Goal: Information Seeking & Learning: Find specific fact

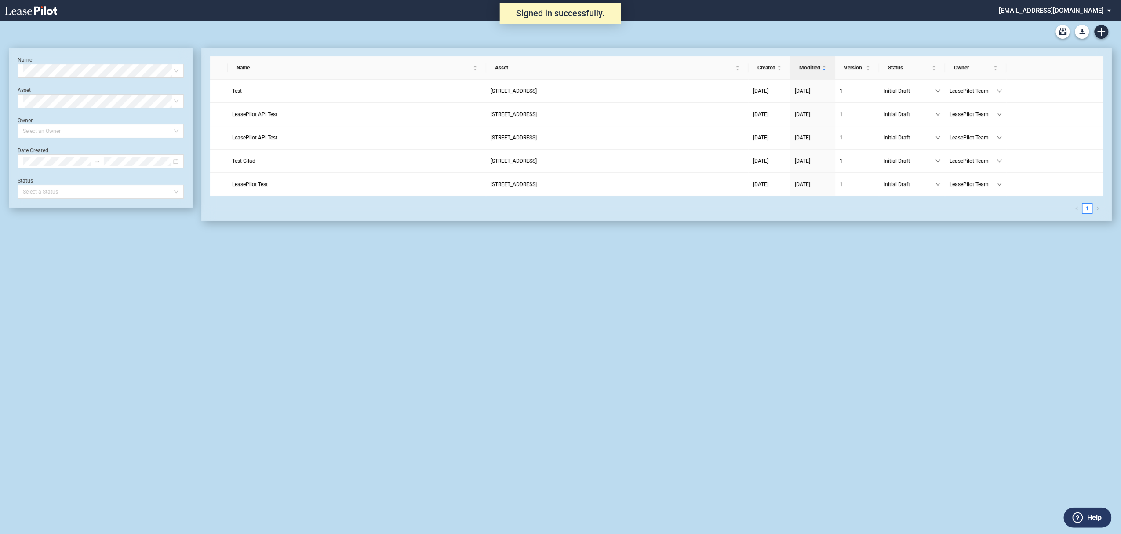
click at [1060, 10] on md-select "[EMAIL_ADDRESS][DOMAIN_NAME] Super Admin Area Admin Area Settings Sign Out" at bounding box center [1059, 10] width 120 height 20
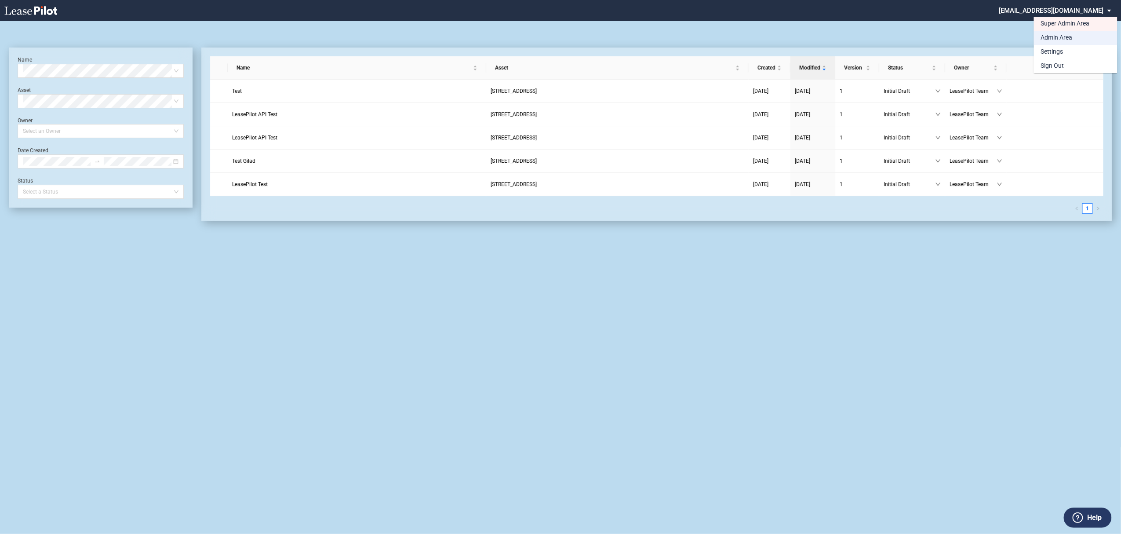
click at [1054, 35] on div "Admin Area" at bounding box center [1057, 37] width 32 height 9
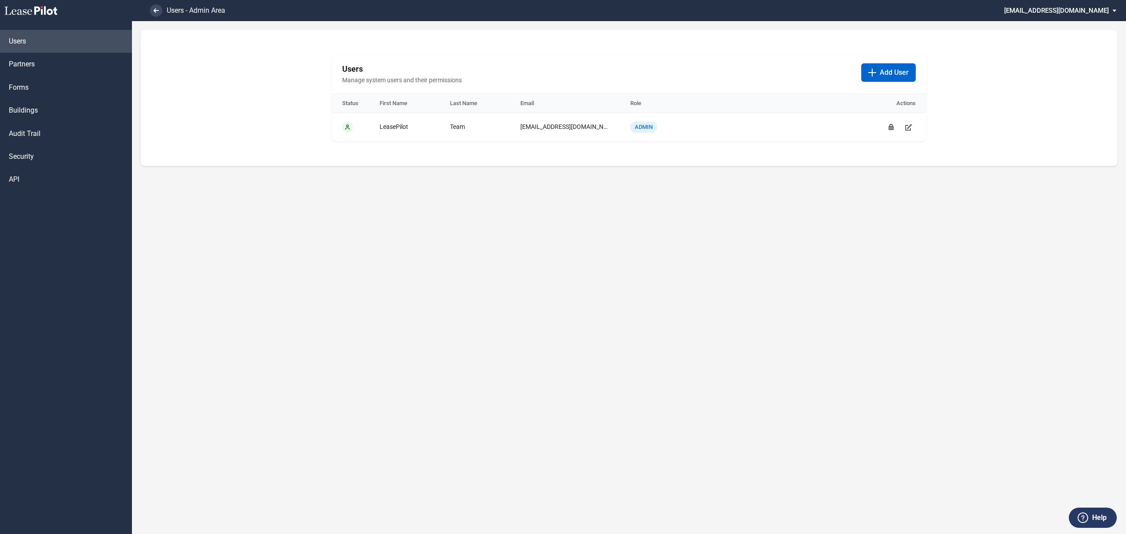
click at [1058, 11] on md-select "[EMAIL_ADDRESS][DOMAIN_NAME] Super Admin Area Admin Area Settings Sign Out" at bounding box center [1063, 10] width 120 height 20
click at [1057, 18] on md-option "Super Admin Area" at bounding box center [1081, 24] width 84 height 14
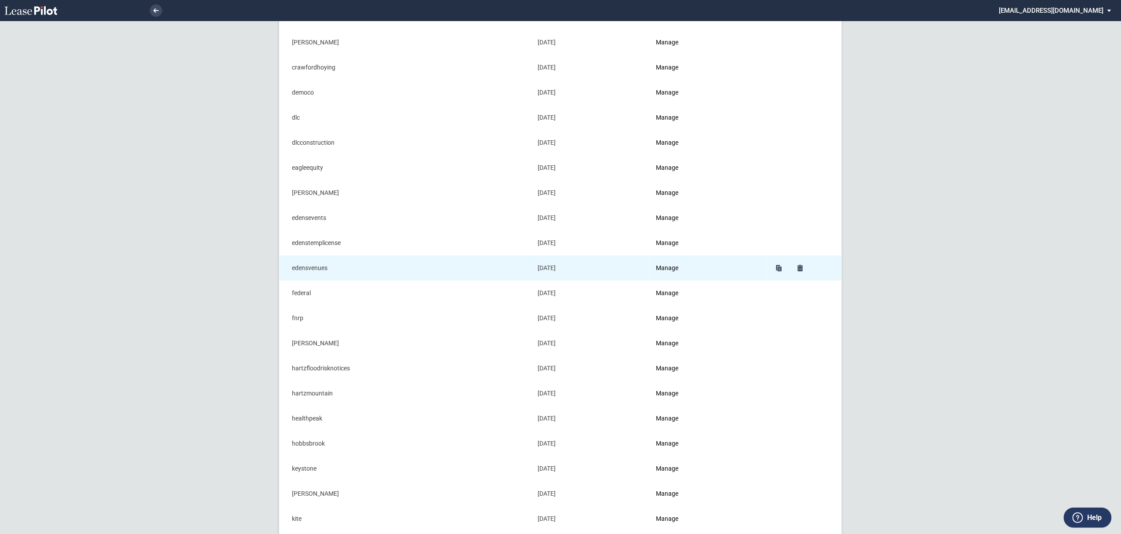
scroll to position [234, 0]
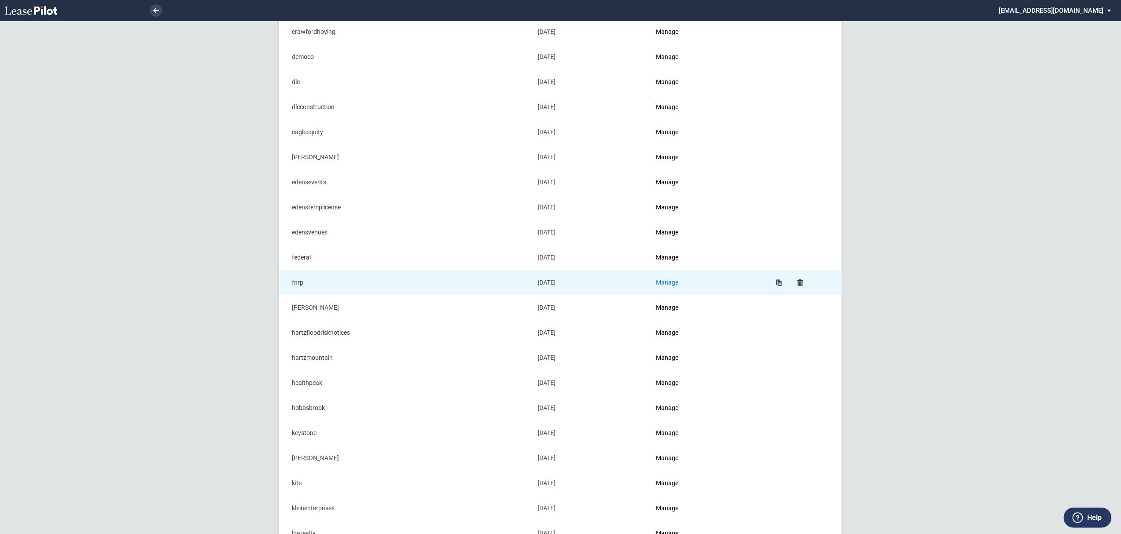
click at [673, 280] on link "Manage" at bounding box center [667, 282] width 22 height 7
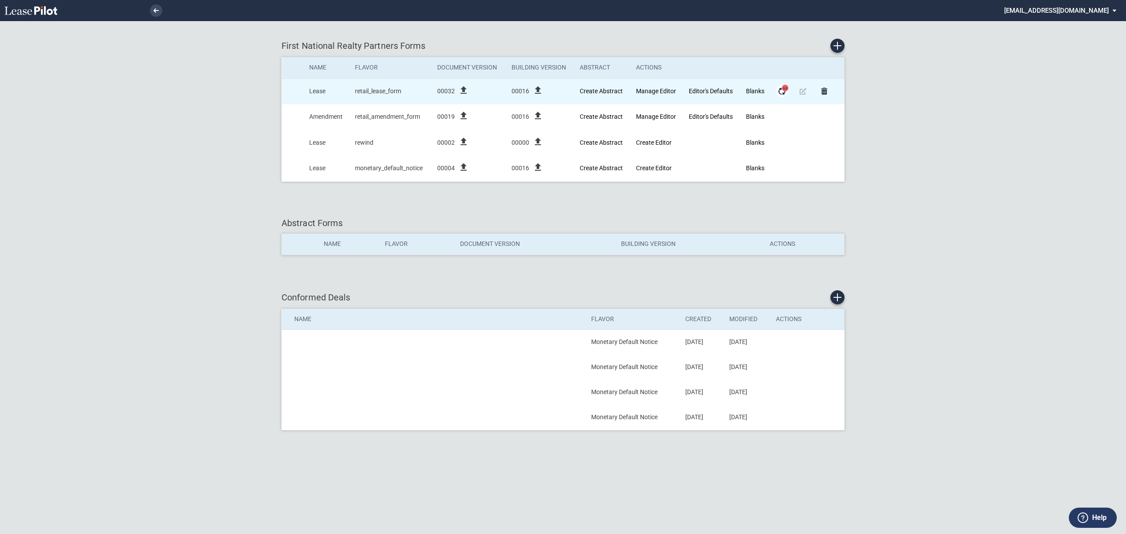
click at [781, 92] on md-icon "Form Updates" at bounding box center [782, 91] width 11 height 11
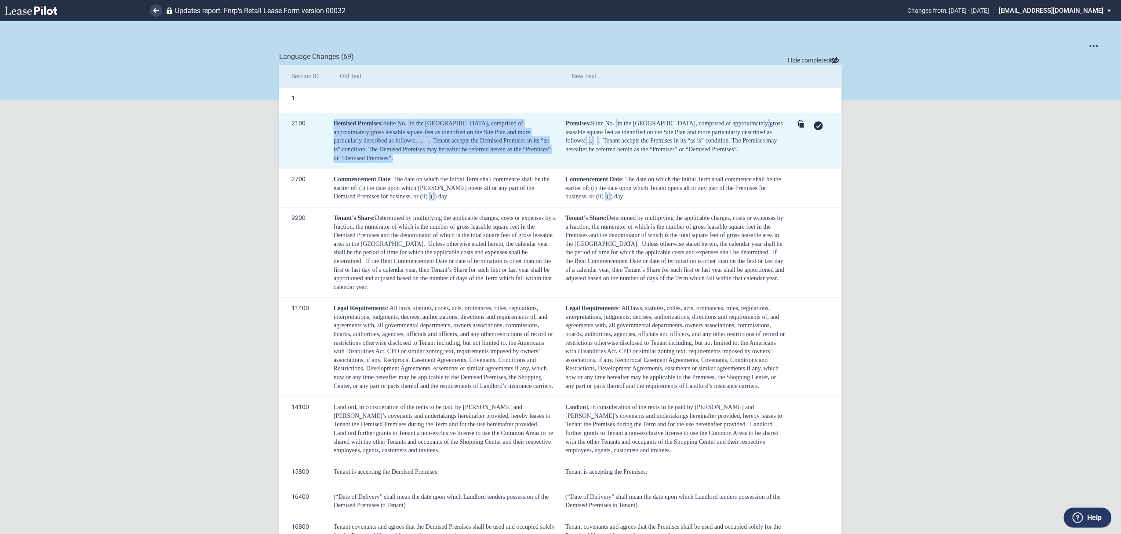
drag, startPoint x: 438, startPoint y: 162, endPoint x: 330, endPoint y: 122, distance: 115.7
click at [330, 122] on td "Demised Premises: Suite No. in the Shopping Center, comprised of approximately …" at bounding box center [444, 141] width 232 height 56
copy div "Demised Premises: Suite No. in the Shopping Center, comprised of approximately …"
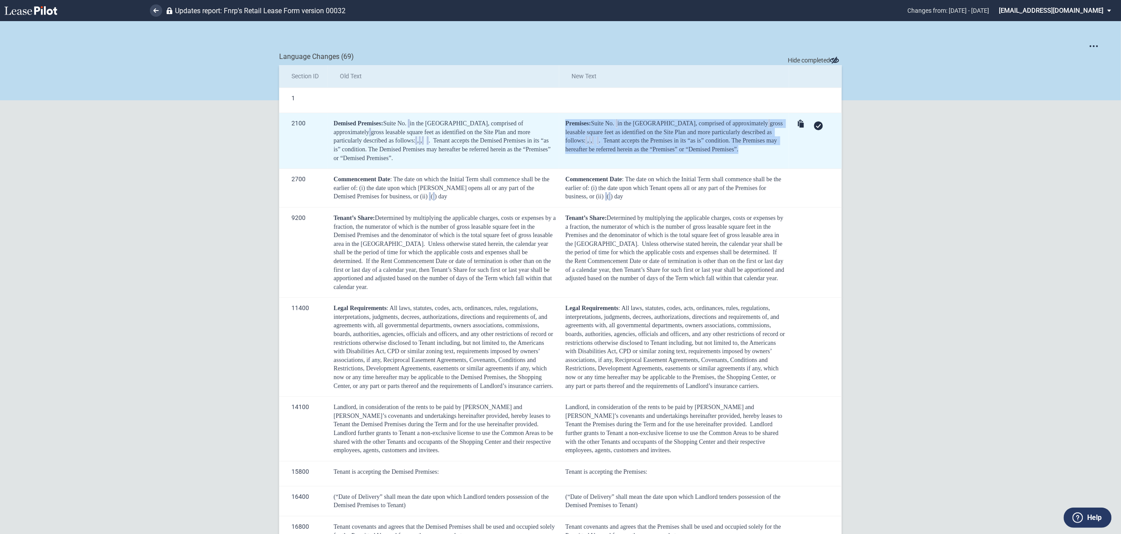
drag, startPoint x: 620, startPoint y: 161, endPoint x: 563, endPoint y: 122, distance: 68.5
click at [563, 122] on td "Premises: Suite No. ﻿ ﻿ in the Shopping Center, comprised of approximately ﻿ ﻿ …" at bounding box center [674, 141] width 230 height 56
copy div "Premises: Suite No. ﻿ ﻿ in the Shopping Center, comprised of approximately ﻿ ﻿ …"
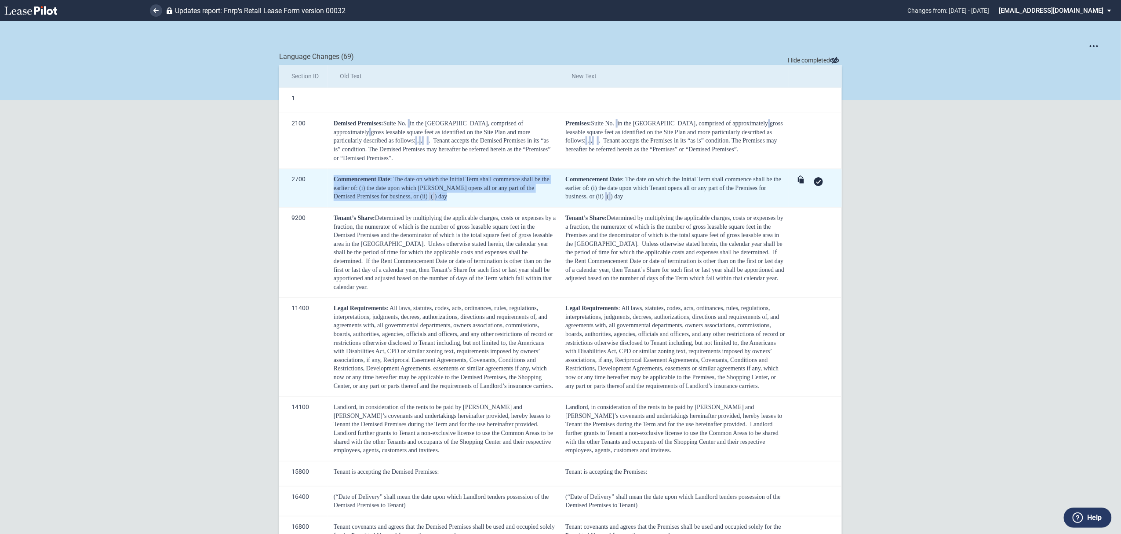
drag, startPoint x: 438, startPoint y: 197, endPoint x: 332, endPoint y: 179, distance: 108.5
click at [334, 179] on div "Commencement Date : The date on which the Initial Term shall commence shall be …" at bounding box center [445, 188] width 222 height 26
drag, startPoint x: 456, startPoint y: 198, endPoint x: 399, endPoint y: 182, distance: 59.3
click at [457, 197] on div "Commencement Date : The date on which the Initial Term shall commence shall be …" at bounding box center [445, 188] width 222 height 26
click at [447, 187] on span "the date upon which [PERSON_NAME] opens all or any part of the Demised Premises…" at bounding box center [434, 192] width 201 height 15
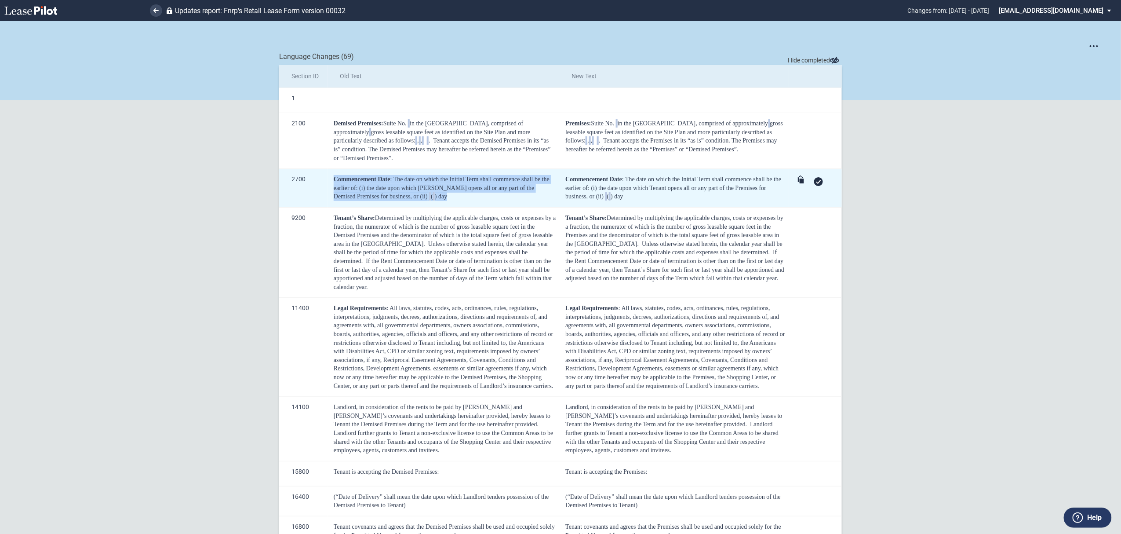
drag, startPoint x: 431, startPoint y: 198, endPoint x: 333, endPoint y: 182, distance: 99.4
click at [328, 182] on td "Commencement Date : The date on which the Initial Term shall commence shall be …" at bounding box center [444, 188] width 232 height 39
copy div "Commencement Date : The date on which the Initial Term shall commence shall be …"
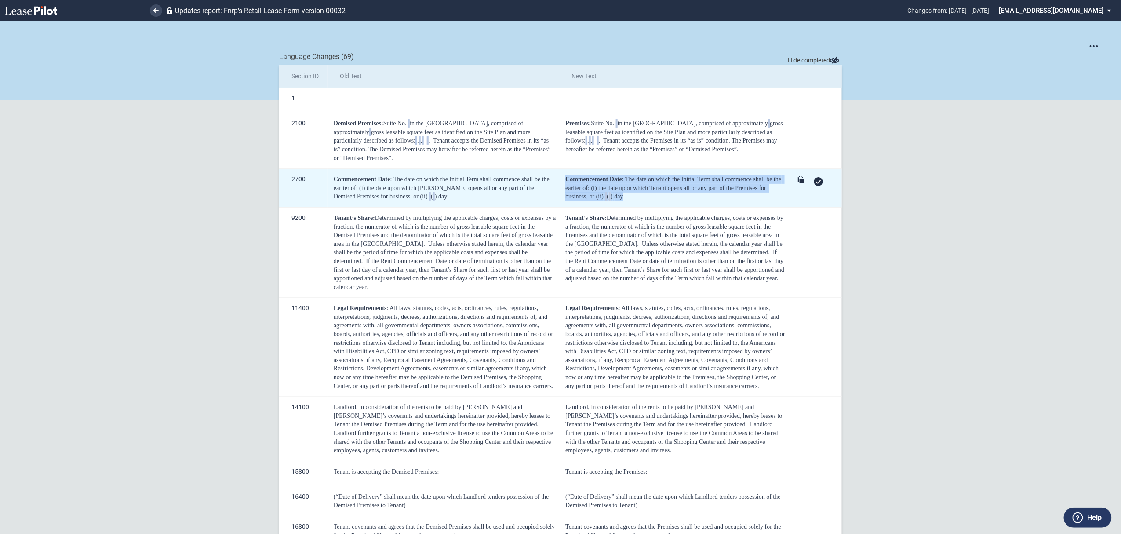
drag, startPoint x: 656, startPoint y: 198, endPoint x: 566, endPoint y: 176, distance: 92.2
click at [566, 176] on div "Commencement Date : The date on which the Initial Term shall commence shall be …" at bounding box center [675, 188] width 221 height 26
copy div "Commencement Date : The date on which the Initial Term shall commence shall be …"
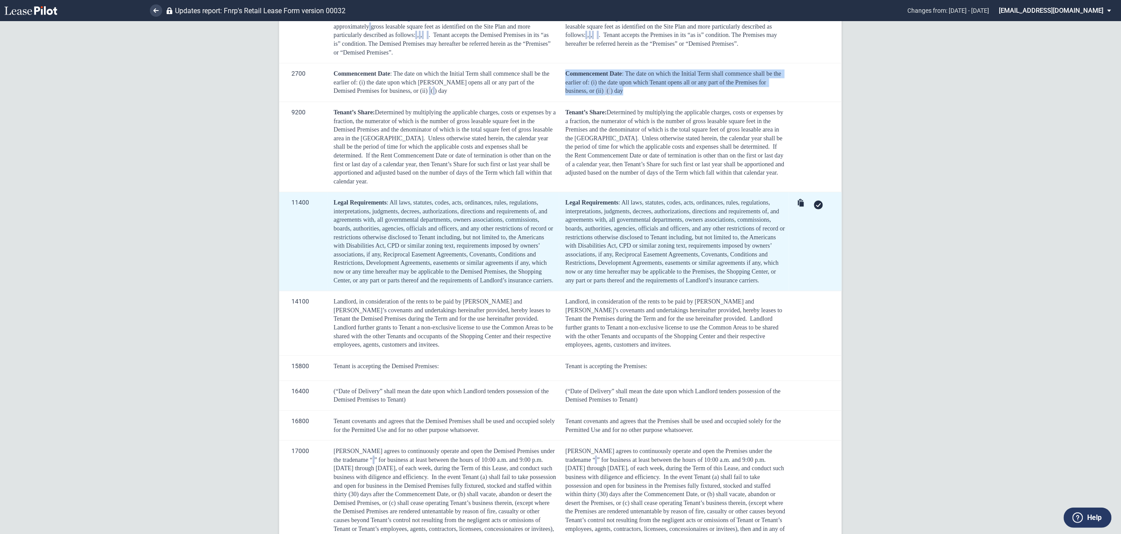
scroll to position [117, 0]
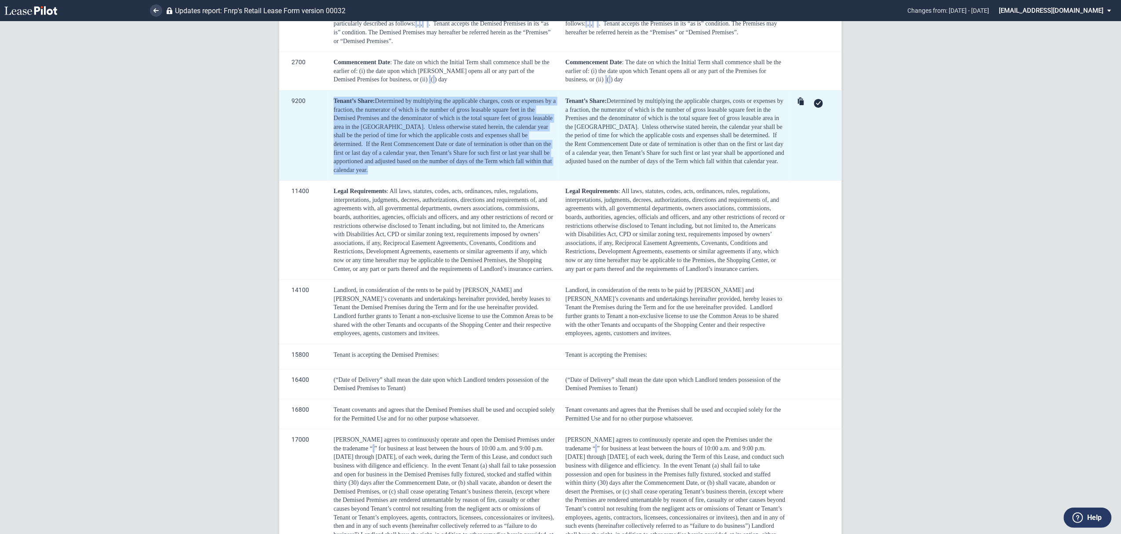
drag, startPoint x: 331, startPoint y: 100, endPoint x: 523, endPoint y: 159, distance: 201.3
click at [546, 162] on td "Tenant’s Share: Determined by multiplying the applicable charges, costs or expe…" at bounding box center [444, 135] width 232 height 90
copy div "Tenant’s Share: Determined by multiplying the applicable charges, costs or expe…"
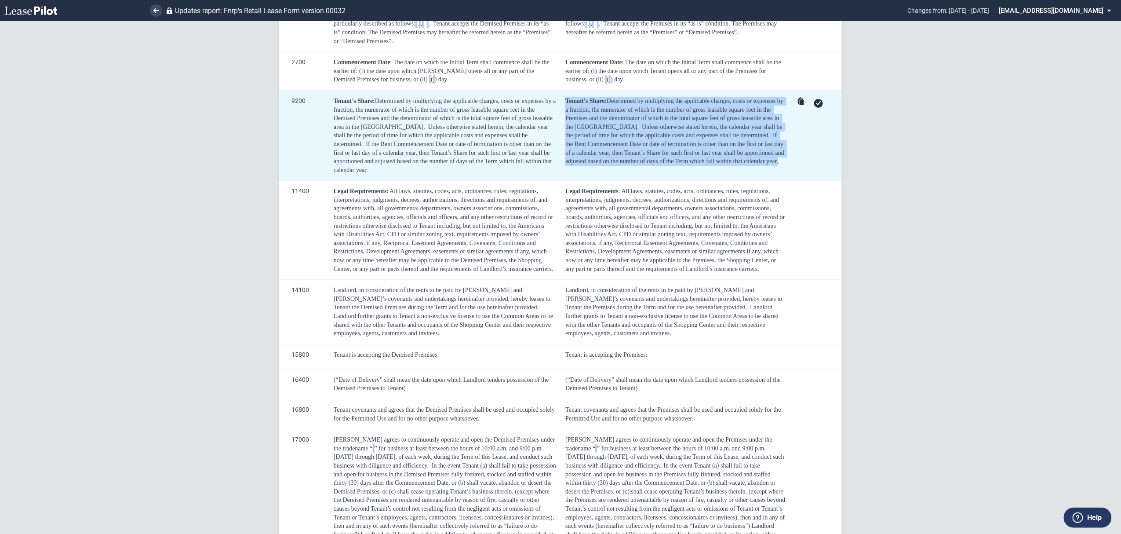
drag, startPoint x: 785, startPoint y: 160, endPoint x: 564, endPoint y: 102, distance: 229.1
click at [564, 102] on td "Tenant’s Share: Determined by multiplying the applicable charges, costs or expe…" at bounding box center [674, 135] width 230 height 90
copy div "Tenant’s Share: Determined by multiplying the applicable charges, costs or expe…"
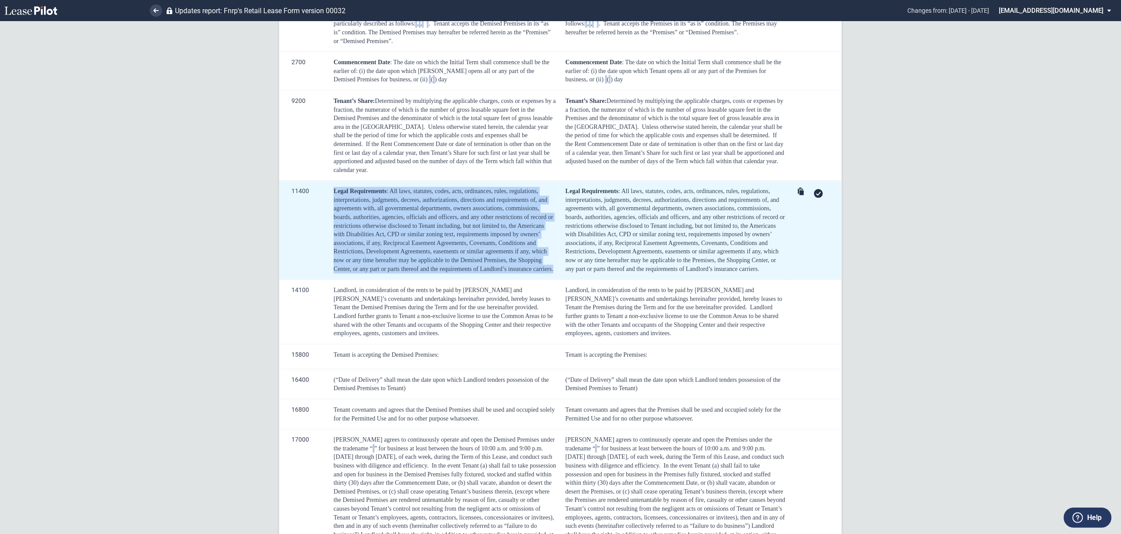
drag, startPoint x: 330, startPoint y: 182, endPoint x: 556, endPoint y: 268, distance: 242.3
click at [556, 268] on td "Legal Requirements : All laws, statutes, codes, acts, ordinances, rules, regula…" at bounding box center [444, 230] width 232 height 99
copy div "Legal Requirements : All laws, statutes, codes, acts, ordinances, rules, regula…"
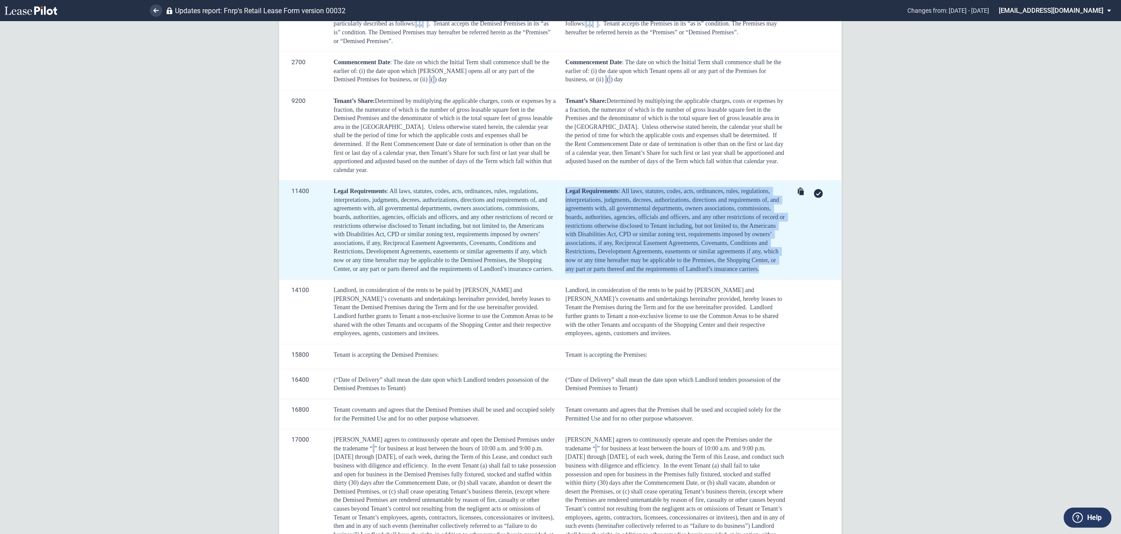
drag, startPoint x: 757, startPoint y: 263, endPoint x: 569, endPoint y: 180, distance: 205.9
click at [567, 187] on div "Legal Requirements : All laws, statutes, codes, acts, ordinances, rules, regula…" at bounding box center [675, 230] width 221 height 86
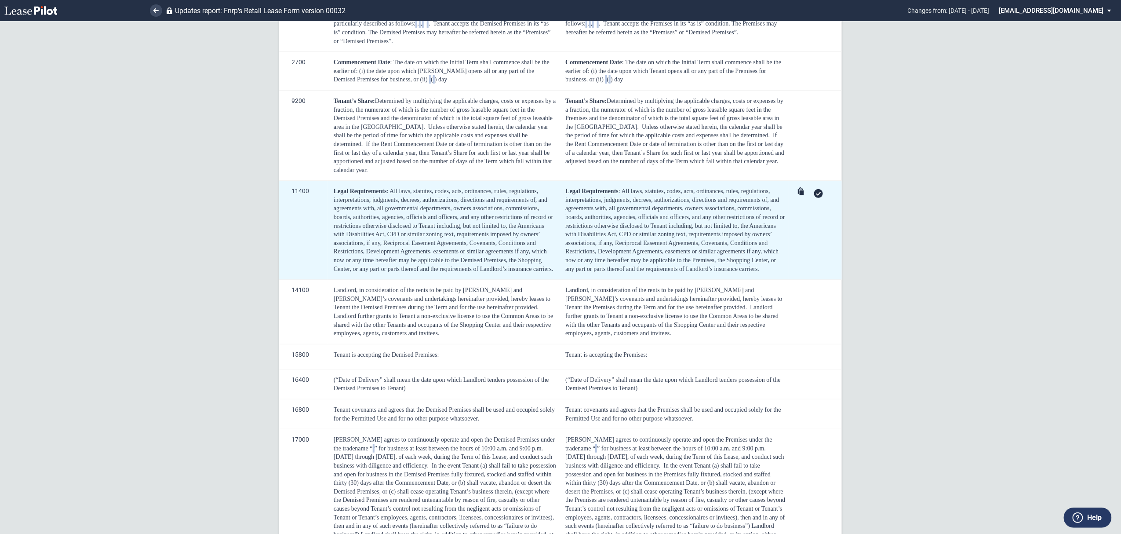
drag, startPoint x: 583, startPoint y: 186, endPoint x: 563, endPoint y: 181, distance: 20.9
click at [563, 181] on td "Legal Requirements : All laws, statutes, codes, acts, ordinances, rules, regula…" at bounding box center [674, 230] width 230 height 99
click at [568, 188] on span "Legal Requirements" at bounding box center [591, 191] width 53 height 7
drag, startPoint x: 565, startPoint y: 180, endPoint x: 765, endPoint y: 262, distance: 216.7
click at [765, 262] on div "Legal Requirements : All laws, statutes, codes, acts, ordinances, rules, regula…" at bounding box center [675, 230] width 221 height 86
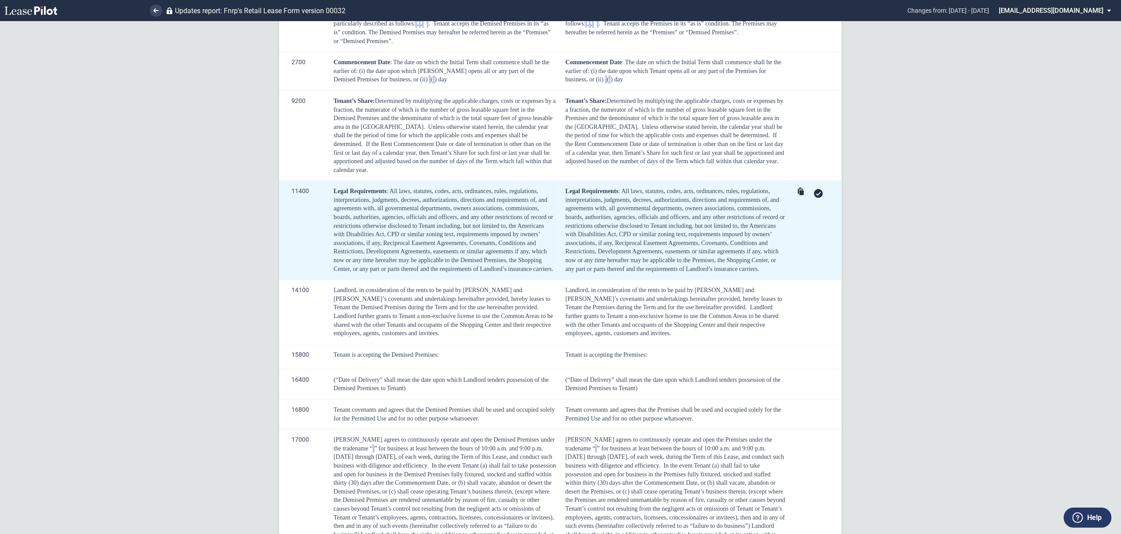
copy div "Legal Requirements : All laws, statutes, codes, acts, ordinances, rules, regula…"
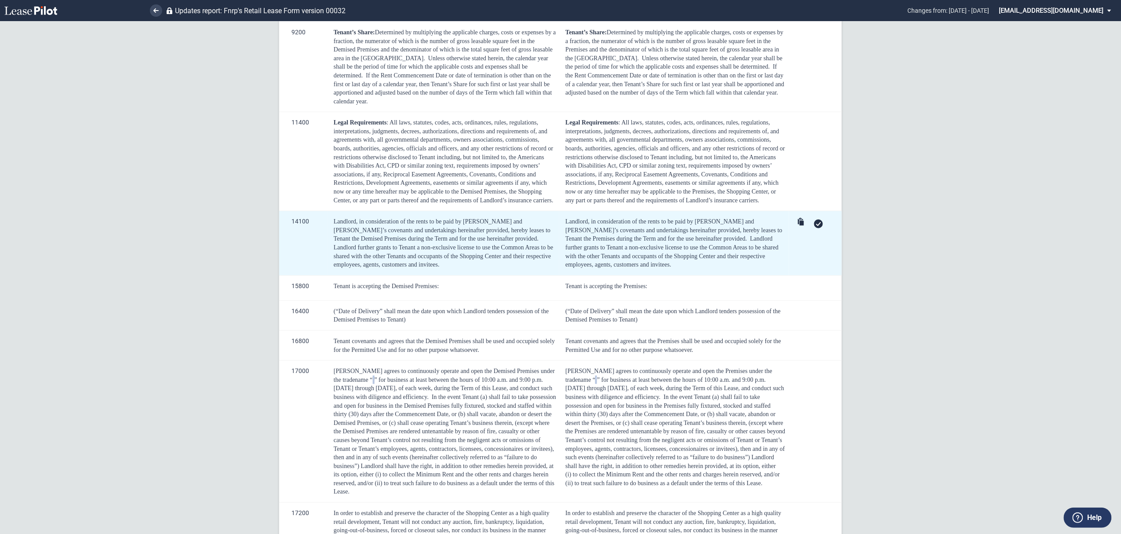
scroll to position [293, 0]
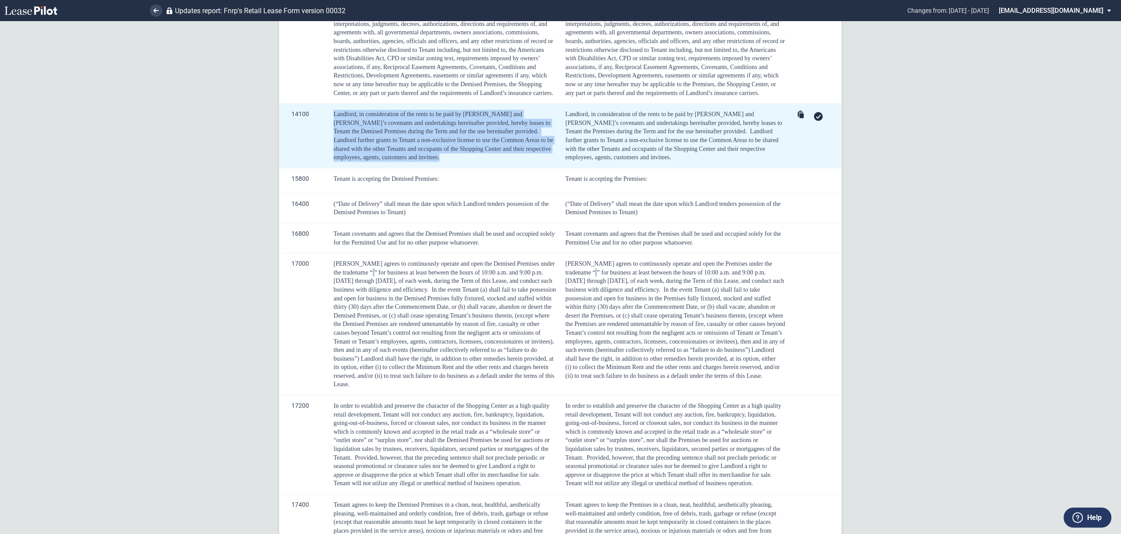
drag, startPoint x: 353, startPoint y: 150, endPoint x: 331, endPoint y: 99, distance: 55.8
click at [331, 104] on td "Landlord, in consideration of the rents to be paid by [PERSON_NAME] and [PERSON…" at bounding box center [444, 136] width 232 height 65
copy div "Landlord, in consideration of the rents to be paid by [PERSON_NAME] and [PERSON…"
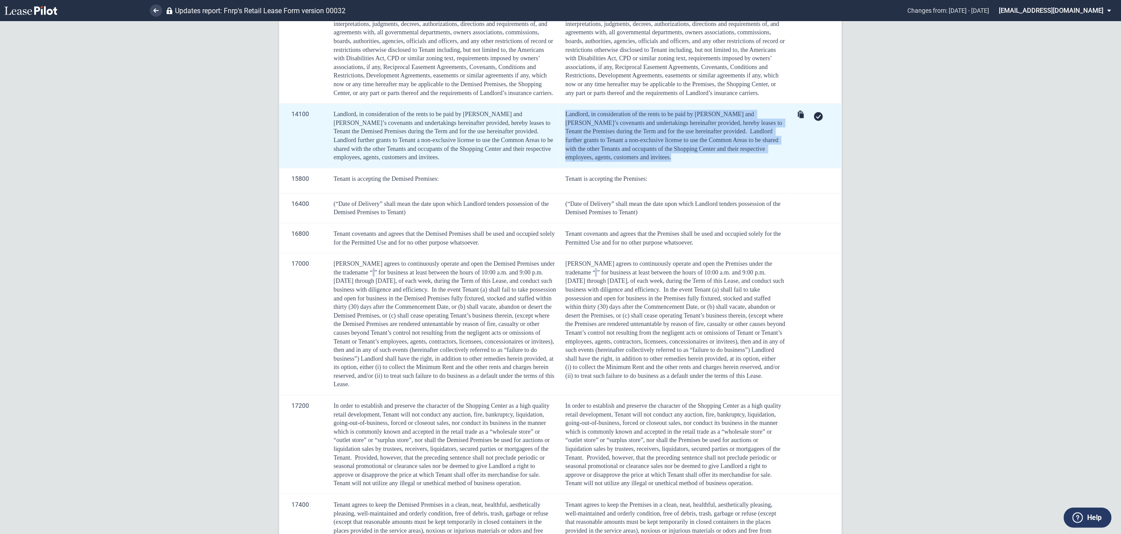
drag, startPoint x: 758, startPoint y: 139, endPoint x: 565, endPoint y: 102, distance: 197.4
click at [565, 110] on div "Landlord, in consideration of the rents to be paid by [PERSON_NAME] and [PERSON…" at bounding box center [675, 136] width 221 height 52
